Goal: Find specific page/section: Find specific page/section

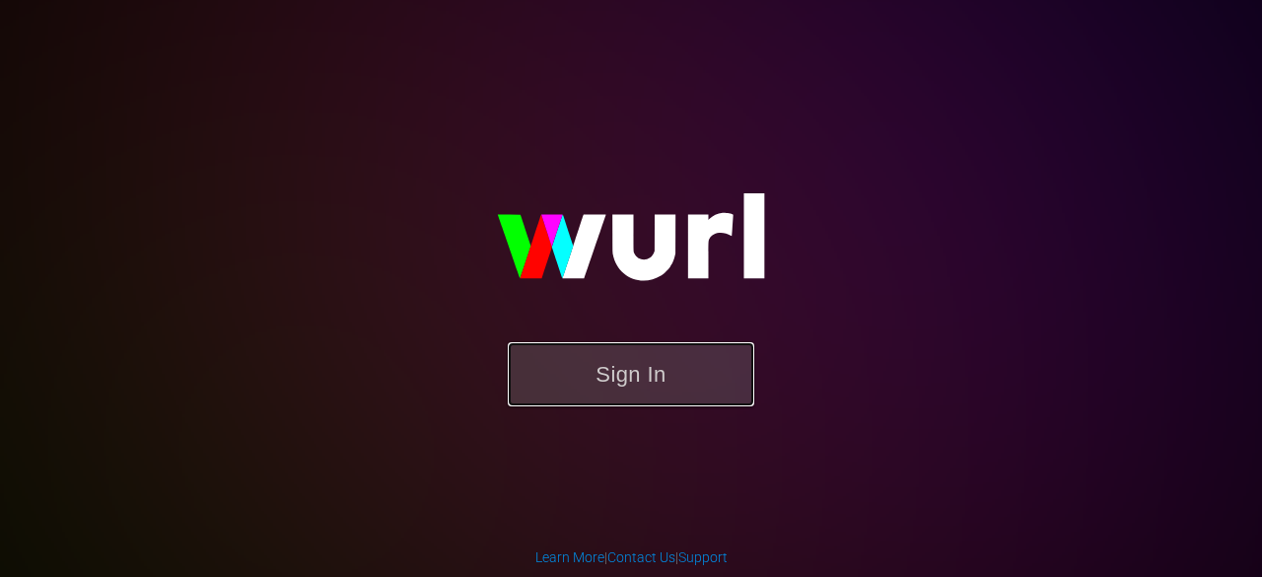
click at [621, 390] on button "Sign In" at bounding box center [631, 374] width 247 height 64
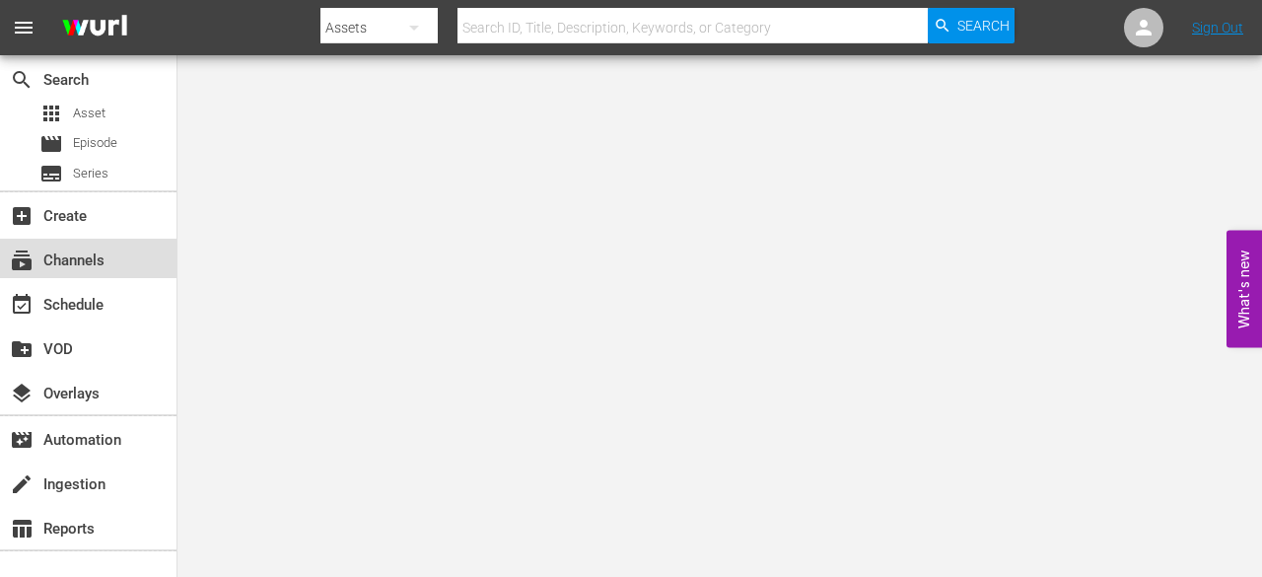
click at [71, 261] on div "subscriptions Channels" at bounding box center [55, 258] width 110 height 18
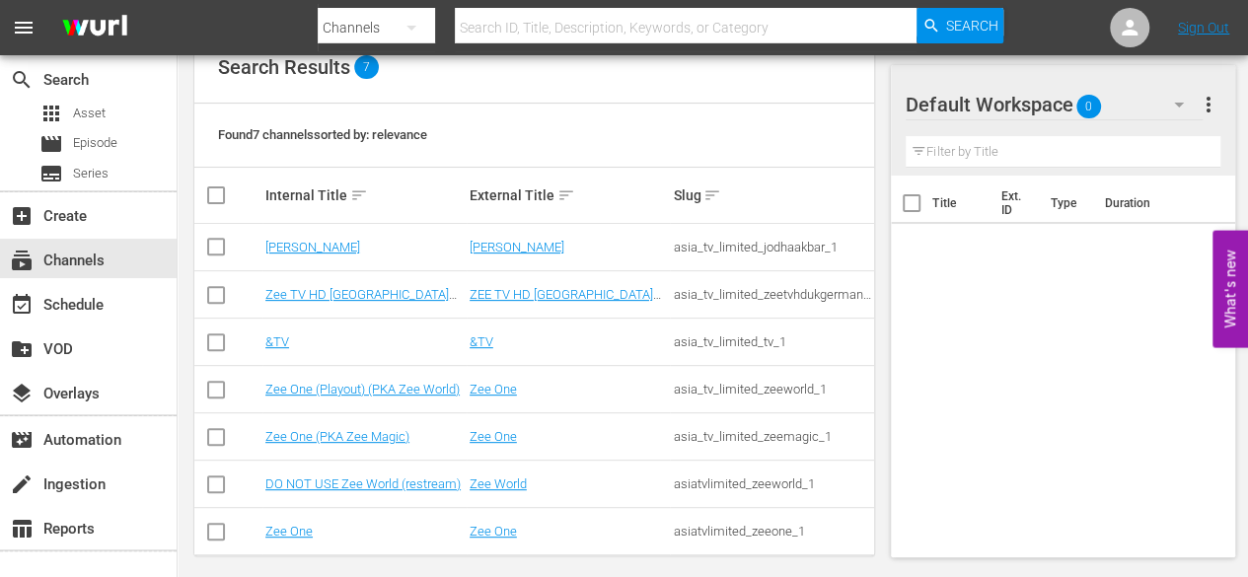
scroll to position [246, 0]
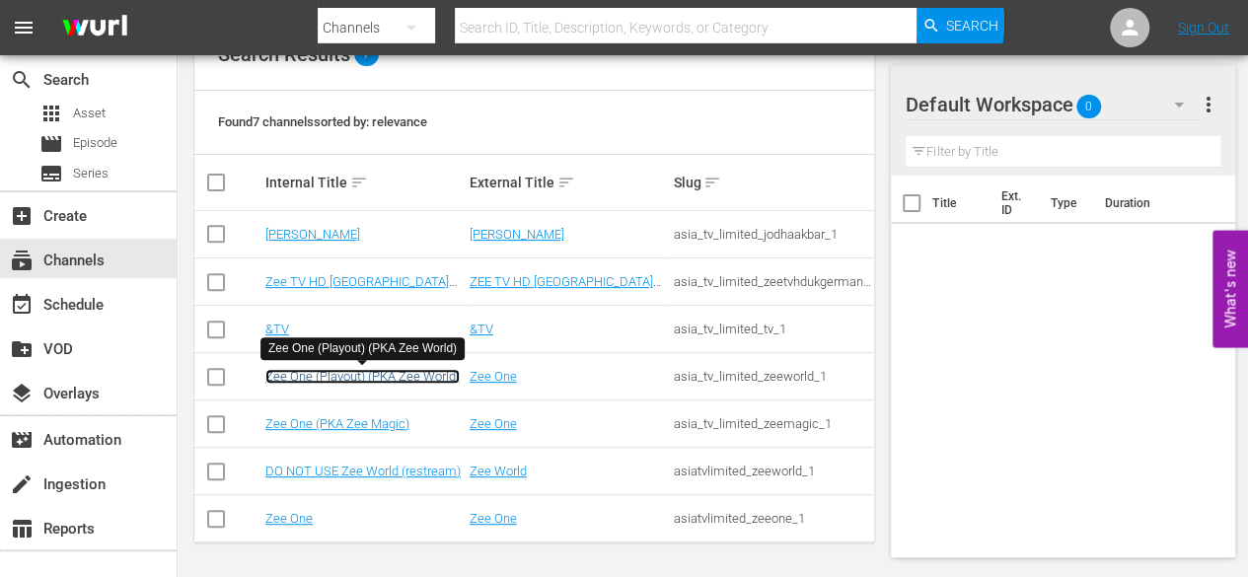
click at [310, 380] on link "Zee One (Playout) (PKA Zee World)" at bounding box center [362, 376] width 194 height 15
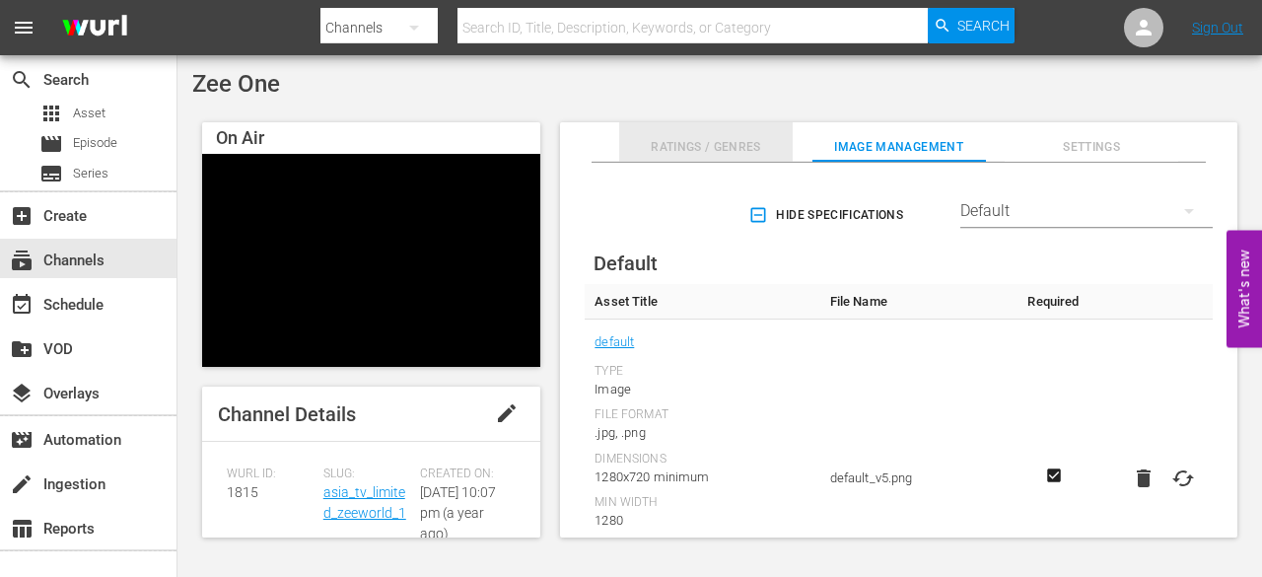
click at [689, 153] on span "Ratings / Genres" at bounding box center [706, 147] width 174 height 21
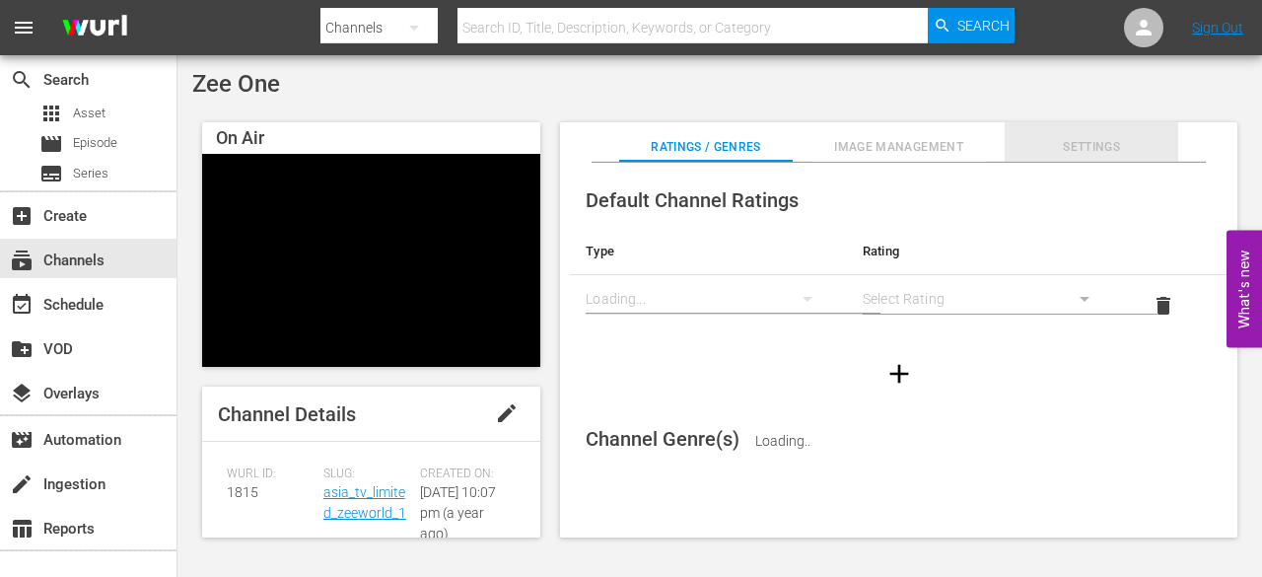
click at [1057, 149] on span "Settings" at bounding box center [1092, 147] width 174 height 21
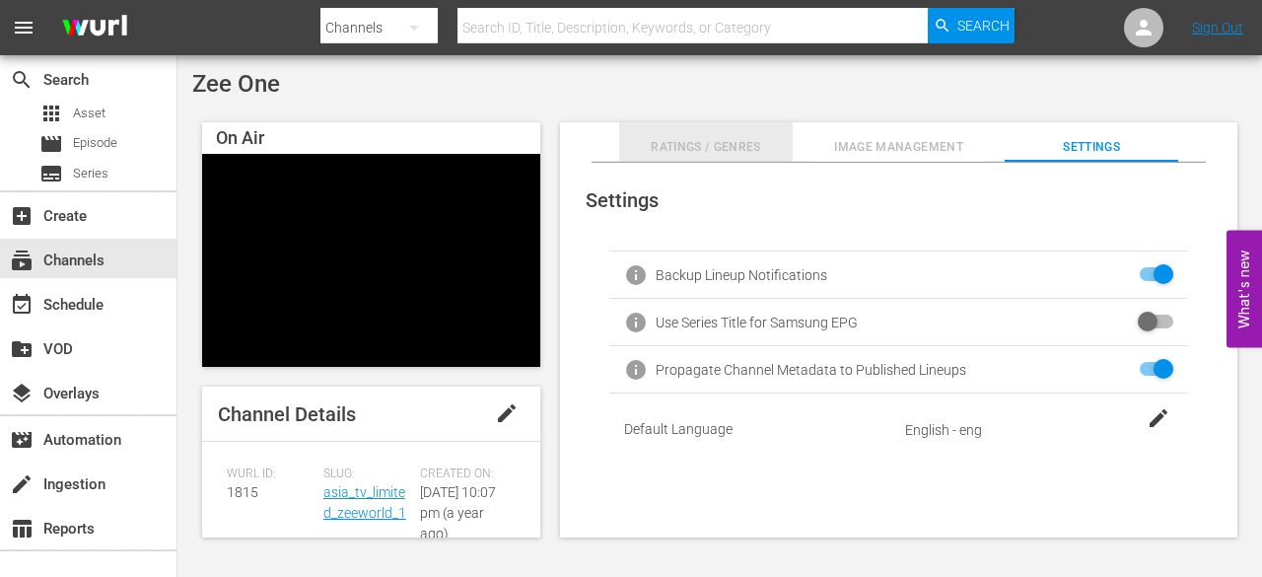
click at [681, 131] on button "Ratings / Genres" at bounding box center [706, 141] width 174 height 39
